Goal: Transaction & Acquisition: Obtain resource

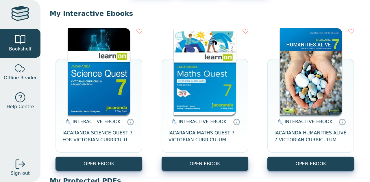
scroll to position [56, 0]
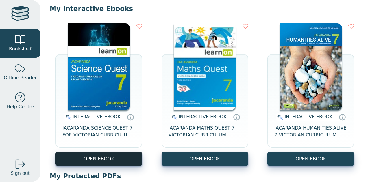
click at [117, 157] on button "OPEN EBOOK" at bounding box center [99, 159] width 87 height 14
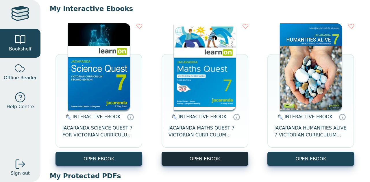
click at [218, 158] on button "OPEN EBOOK" at bounding box center [205, 159] width 87 height 14
